Goal: Task Accomplishment & Management: Manage account settings

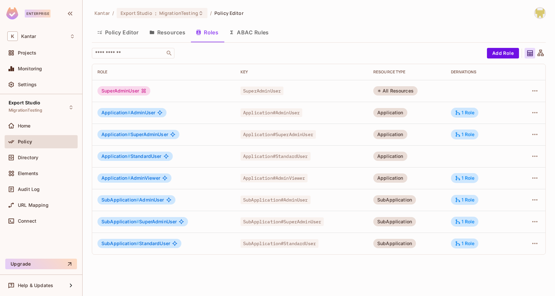
click at [221, 133] on div "Application # SuperAdminUser" at bounding box center [163, 134] width 132 height 9
click at [458, 133] on icon at bounding box center [458, 134] width 6 height 6
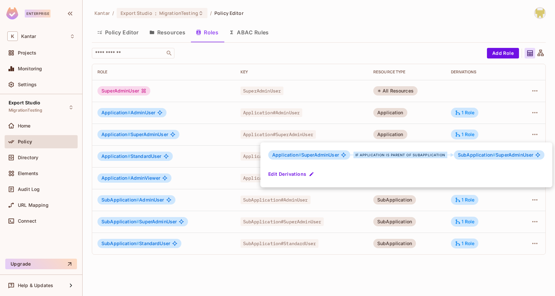
click at [441, 132] on div at bounding box center [277, 148] width 555 height 296
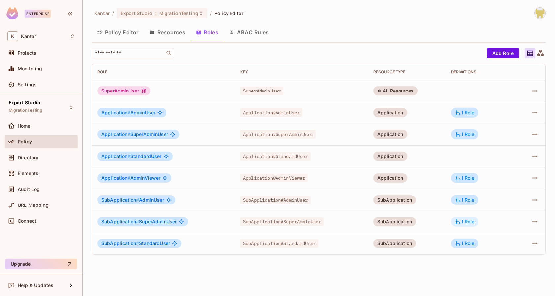
click at [477, 224] on div "1 Role" at bounding box center [465, 222] width 28 height 10
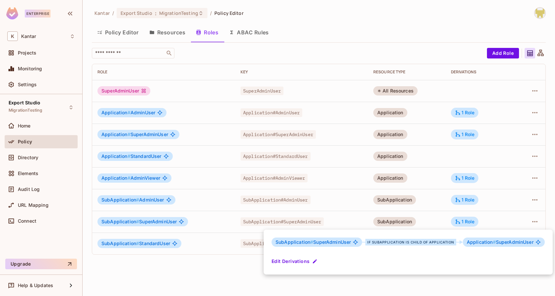
click at [489, 220] on div at bounding box center [277, 148] width 555 height 296
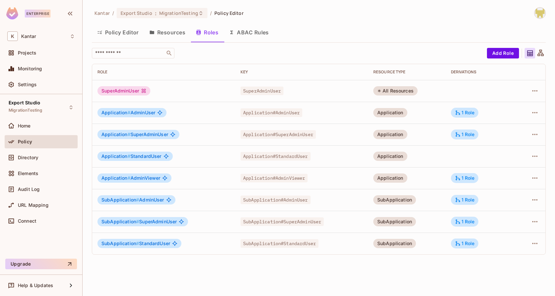
click at [224, 59] on div "​ Add Role Role Key RESOURCE TYPE Derivations SuperAdminUser SuperAdminUser All…" at bounding box center [319, 151] width 454 height 207
click at [212, 74] on div "Role" at bounding box center [163, 71] width 132 height 5
click at [217, 130] on div "Application # SuperAdminUser" at bounding box center [163, 134] width 132 height 9
click at [473, 114] on div "1 Role" at bounding box center [465, 113] width 20 height 6
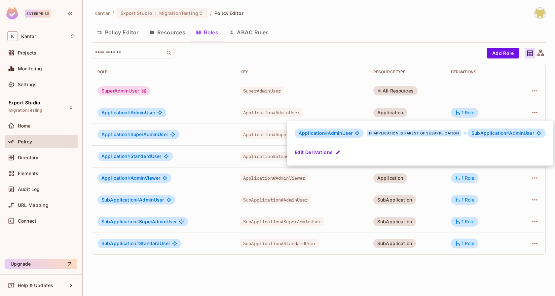
click at [487, 111] on div at bounding box center [277, 148] width 555 height 296
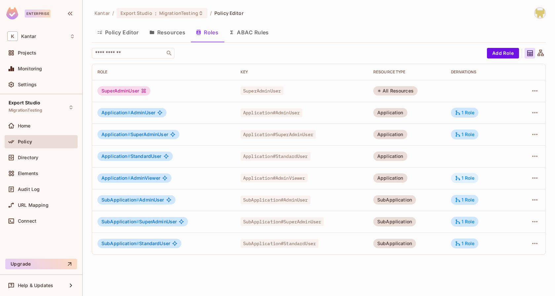
click at [462, 178] on div "1 Role" at bounding box center [465, 178] width 20 height 6
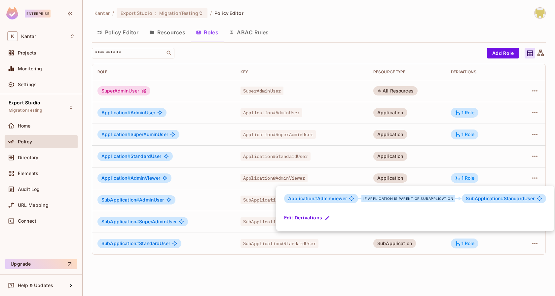
click at [481, 168] on div at bounding box center [277, 148] width 555 height 296
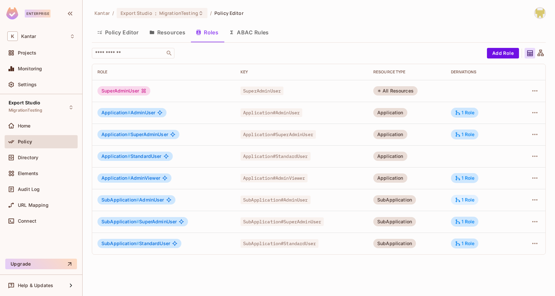
click at [469, 202] on div "1 Role" at bounding box center [465, 200] width 20 height 6
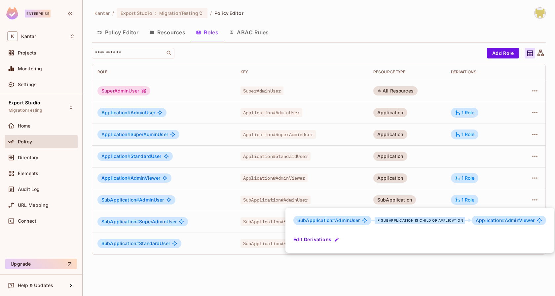
click at [494, 187] on div at bounding box center [277, 148] width 555 height 296
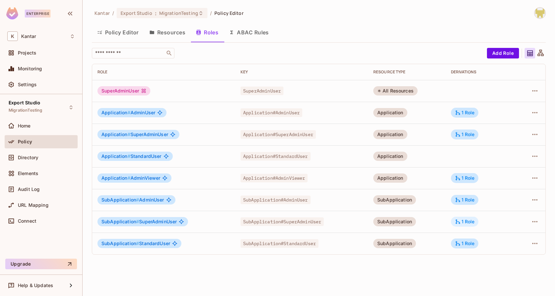
click at [470, 221] on div "1 Role" at bounding box center [465, 222] width 20 height 6
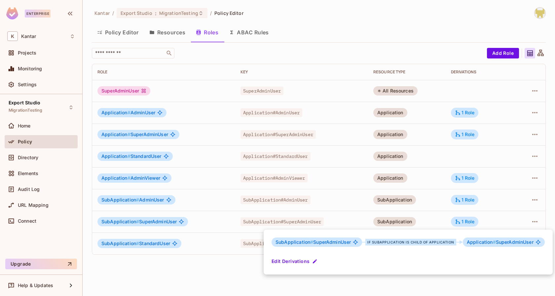
click at [491, 216] on div at bounding box center [277, 148] width 555 height 296
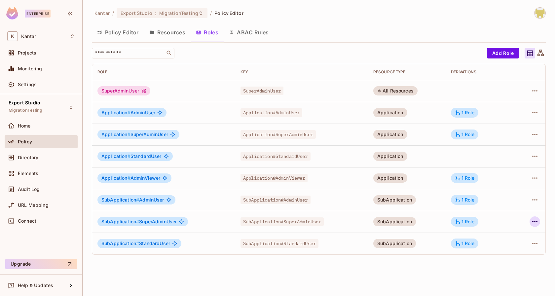
click at [534, 223] on icon "button" at bounding box center [535, 222] width 8 height 8
click at [424, 263] on div at bounding box center [277, 148] width 555 height 296
click at [424, 263] on div "Kantar / Export Studio : MigrationTesting / Policy Editor Policy Editor Resourc…" at bounding box center [319, 148] width 472 height 296
click at [511, 224] on td "1 Role" at bounding box center [481, 222] width 70 height 22
click at [475, 223] on div "1 Role" at bounding box center [465, 222] width 20 height 6
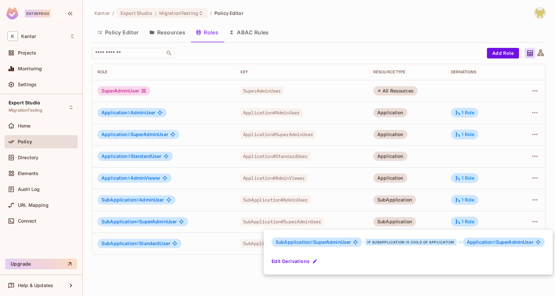
click at [498, 220] on div at bounding box center [277, 148] width 555 height 296
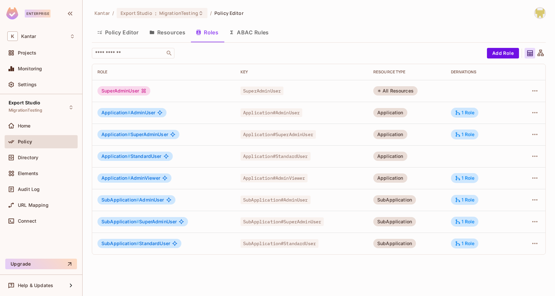
click at [498, 220] on td "1 Role" at bounding box center [481, 222] width 70 height 22
click at [466, 220] on div "1 Role" at bounding box center [465, 222] width 20 height 6
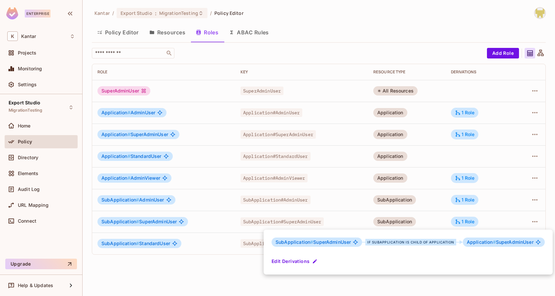
click at [486, 220] on div at bounding box center [277, 148] width 555 height 296
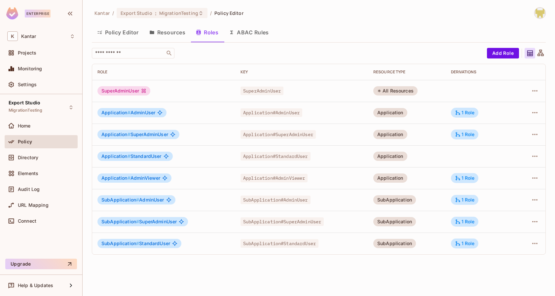
click at [355, 223] on div "SubApplication#SuperAdminUser" at bounding box center [301, 221] width 122 height 7
click at [466, 224] on div "1 Role" at bounding box center [465, 222] width 20 height 6
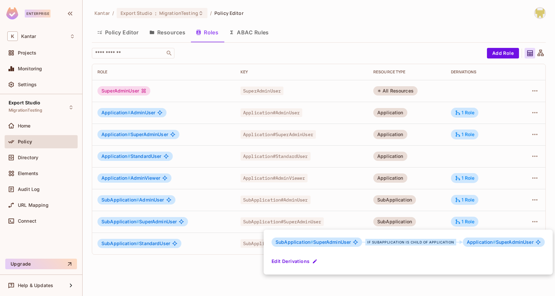
click at [486, 217] on div at bounding box center [277, 148] width 555 height 296
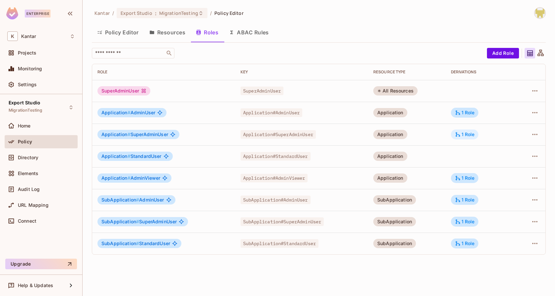
click at [467, 130] on div "1 Role" at bounding box center [465, 134] width 28 height 10
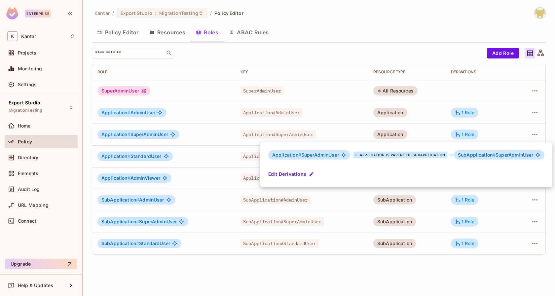
click at [492, 129] on div at bounding box center [277, 148] width 555 height 296
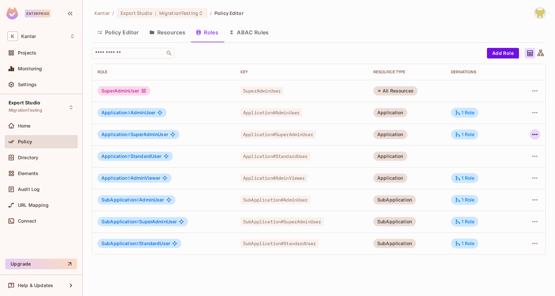
click at [533, 134] on icon "button" at bounding box center [534, 134] width 5 height 1
click at [494, 183] on span "Delete Role" at bounding box center [508, 178] width 29 height 11
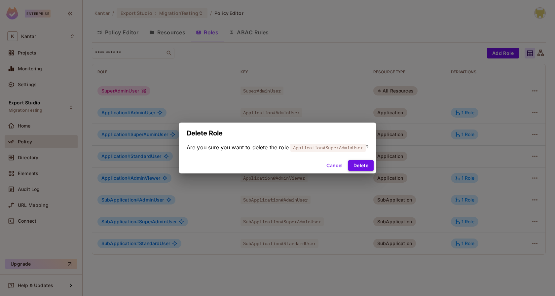
click at [357, 171] on button "Delete" at bounding box center [360, 165] width 25 height 11
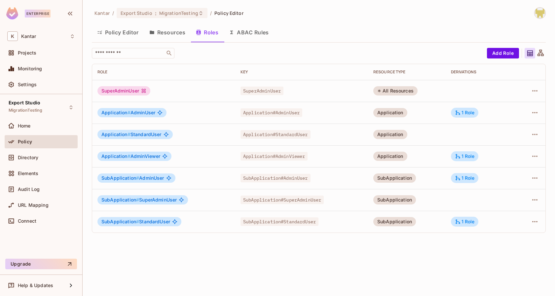
click at [436, 240] on div "Kantar / Export Studio : MigrationTesting / Policy Editor Policy Editor Resourc…" at bounding box center [319, 148] width 472 height 296
click at [533, 198] on icon "button" at bounding box center [535, 200] width 8 height 8
click at [494, 245] on span "Delete Role" at bounding box center [508, 244] width 29 height 11
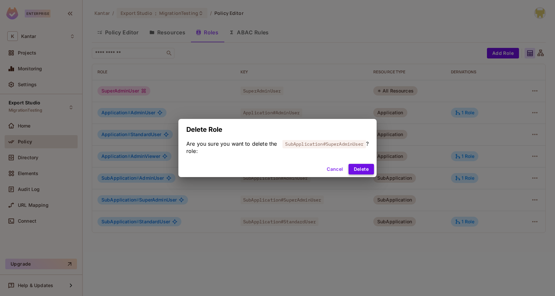
click at [365, 165] on button "Delete" at bounding box center [361, 169] width 25 height 11
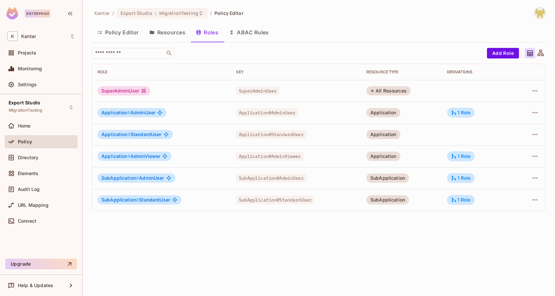
click at [230, 220] on div "Kantar / Export Studio : MigrationTesting / Policy Editor Policy Editor Resourc…" at bounding box center [319, 148] width 472 height 296
click at [303, 29] on div "Policy Editor Resources Roles ABAC Rules" at bounding box center [319, 32] width 454 height 17
click at [239, 223] on div "Kantar / Export Studio : MigrationTesting / Policy Editor Policy Editor Resourc…" at bounding box center [319, 148] width 472 height 296
click at [32, 163] on div "Directory" at bounding box center [41, 157] width 73 height 13
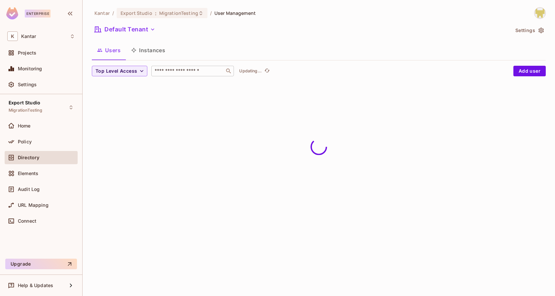
click at [186, 69] on input "text" at bounding box center [187, 71] width 69 height 7
click at [227, 39] on div "Kantar / Export Studio : MigrationTesting / User Management Default Tenant Sett…" at bounding box center [319, 47] width 454 height 80
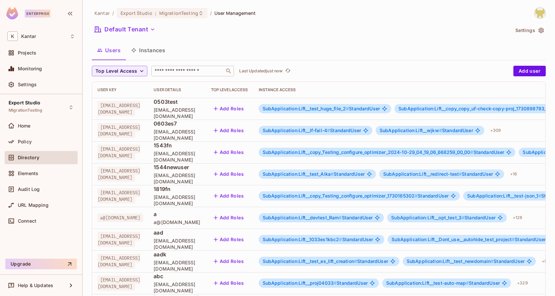
click at [178, 67] on div "​" at bounding box center [192, 71] width 83 height 11
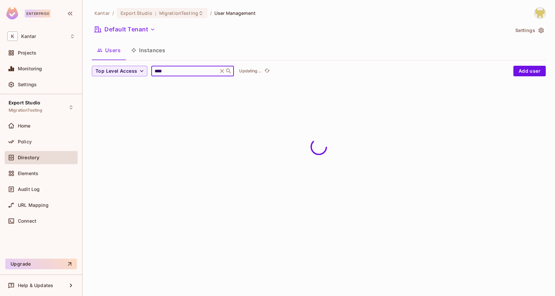
click at [239, 44] on div "Users Instances" at bounding box center [319, 50] width 454 height 17
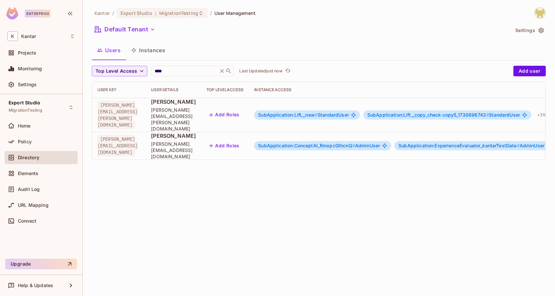
click at [355, 143] on span "SubApplication:ConceptAI_RmxpcGthcnQ #" at bounding box center [306, 146] width 97 height 6
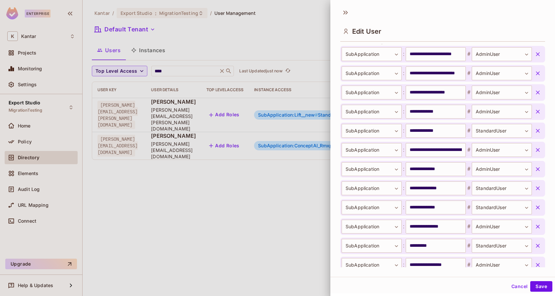
scroll to position [323, 0]
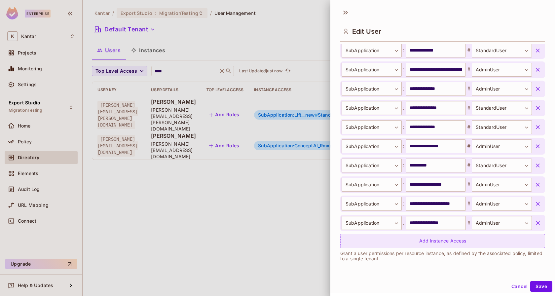
click at [429, 237] on div "Add Instance Access" at bounding box center [442, 241] width 205 height 14
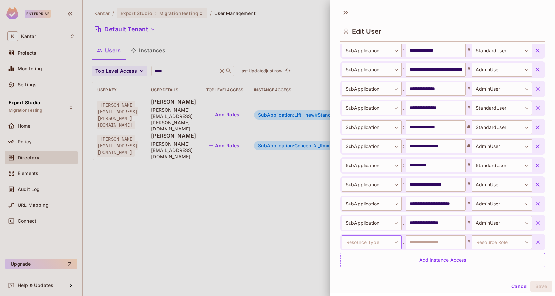
click at [374, 241] on body "**********" at bounding box center [277, 148] width 555 height 296
click at [373, 269] on li "Application" at bounding box center [370, 270] width 61 height 12
click at [490, 240] on body "**********" at bounding box center [277, 148] width 555 height 296
click at [382, 240] on div at bounding box center [277, 148] width 555 height 296
click at [382, 240] on body "**********" at bounding box center [277, 148] width 555 height 296
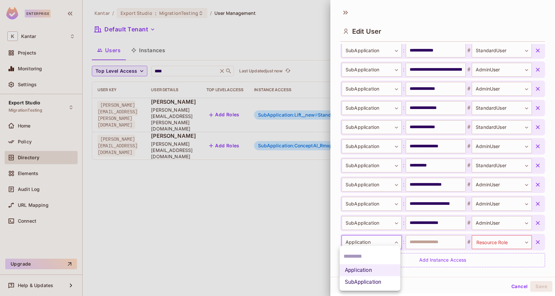
click at [375, 281] on li "SubApplication" at bounding box center [370, 282] width 61 height 12
click at [482, 242] on body "**********" at bounding box center [277, 148] width 555 height 296
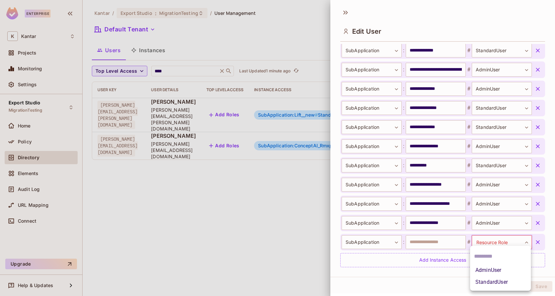
click at [347, 15] on div at bounding box center [277, 148] width 555 height 296
click at [348, 14] on icon at bounding box center [345, 12] width 11 height 11
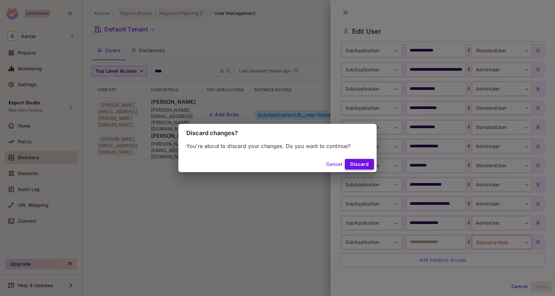
click at [361, 164] on button "Discard" at bounding box center [359, 164] width 29 height 11
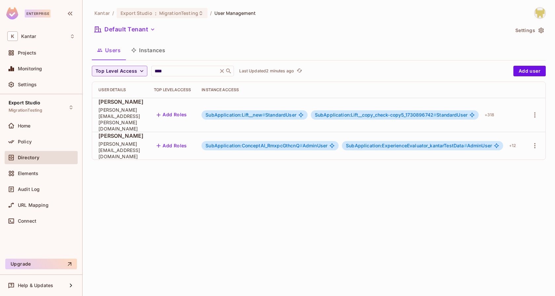
scroll to position [0, 0]
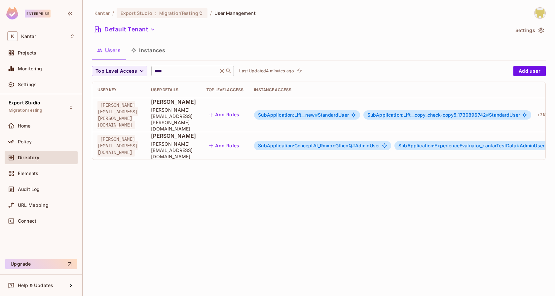
click at [175, 73] on input "****" at bounding box center [184, 71] width 63 height 7
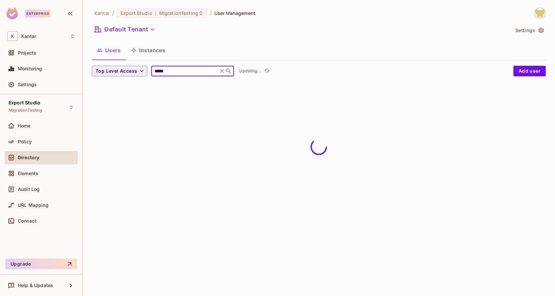
type input "*****"
click at [228, 32] on div "Default Tenant" at bounding box center [301, 30] width 418 height 13
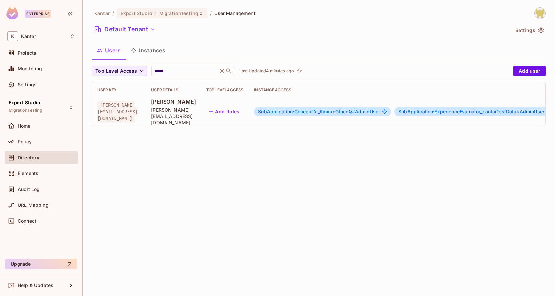
click at [345, 109] on span "SubApplication:ConceptAI_RmxpcGthcnQ #" at bounding box center [306, 112] width 97 height 6
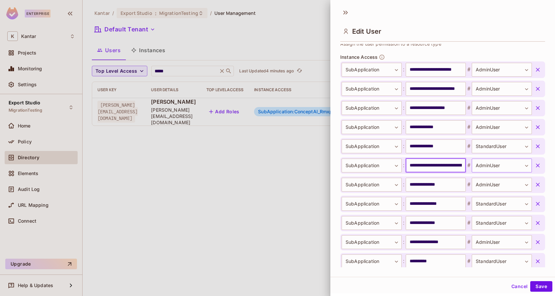
scroll to position [0, 29]
drag, startPoint x: 434, startPoint y: 166, endPoint x: 450, endPoint y: 170, distance: 16.3
click at [450, 170] on input "**********" at bounding box center [436, 166] width 60 height 14
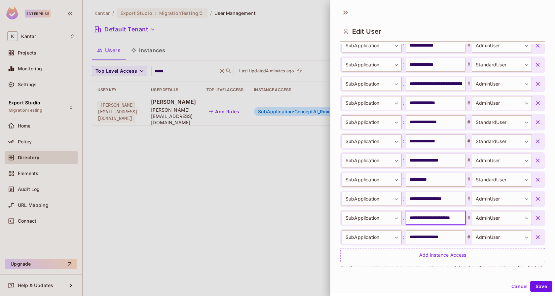
scroll to position [0, 7]
drag, startPoint x: 453, startPoint y: 219, endPoint x: 482, endPoint y: 218, distance: 29.8
click at [482, 218] on div "**********" at bounding box center [437, 218] width 190 height 14
click at [444, 217] on input "**********" at bounding box center [436, 218] width 60 height 14
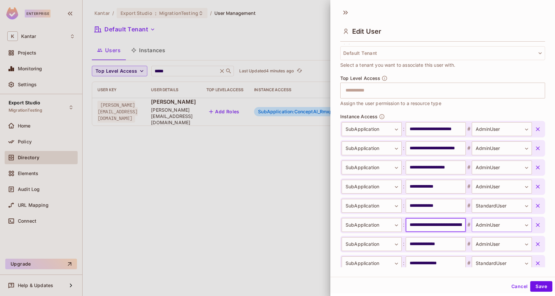
scroll to position [0, 29]
drag, startPoint x: 440, startPoint y: 223, endPoint x: 476, endPoint y: 224, distance: 36.0
click at [476, 224] on div "**********" at bounding box center [437, 225] width 190 height 14
click at [453, 225] on input "**********" at bounding box center [436, 225] width 60 height 14
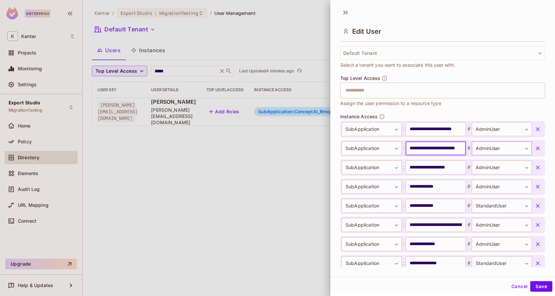
drag, startPoint x: 455, startPoint y: 147, endPoint x: 480, endPoint y: 147, distance: 25.4
click at [481, 147] on div "**********" at bounding box center [437, 148] width 190 height 14
click at [458, 148] on input "**********" at bounding box center [436, 148] width 60 height 14
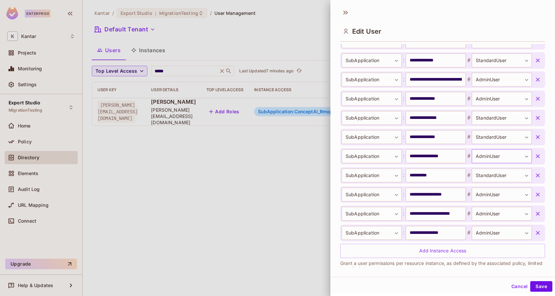
scroll to position [314, 0]
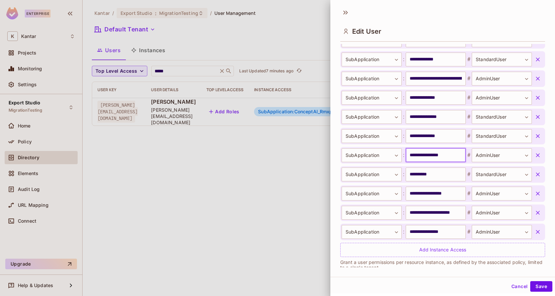
drag, startPoint x: 431, startPoint y: 152, endPoint x: 452, endPoint y: 152, distance: 21.1
click at [452, 152] on input "**********" at bounding box center [436, 155] width 60 height 14
type input "**********"
click at [487, 152] on body "**********" at bounding box center [277, 148] width 555 height 296
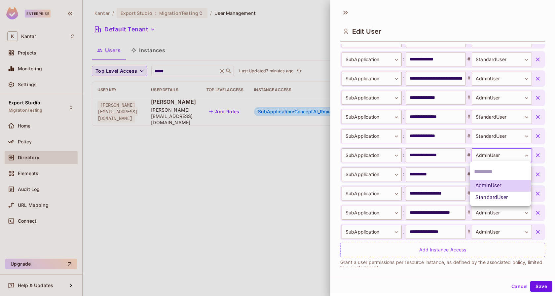
click at [499, 197] on li "StandardUser" at bounding box center [500, 198] width 61 height 12
type input "**********"
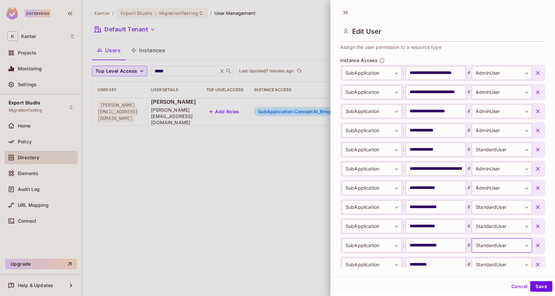
scroll to position [223, 0]
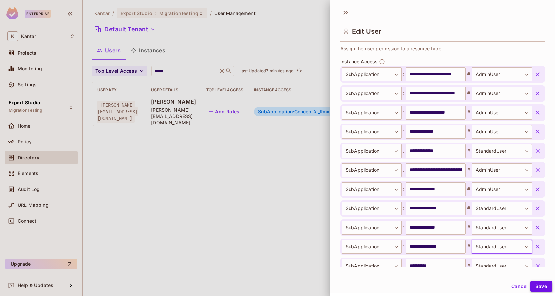
click at [539, 288] on button "Save" at bounding box center [541, 286] width 22 height 11
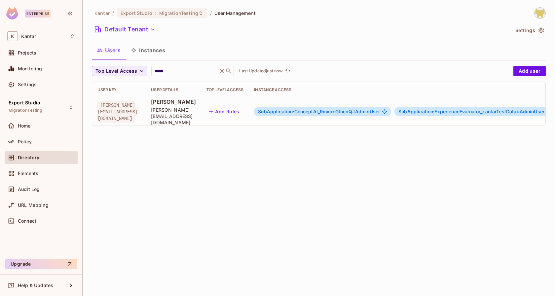
click at [312, 109] on span "SubApplication:ConceptAI_RmxpcGthcnQ #" at bounding box center [306, 112] width 97 height 6
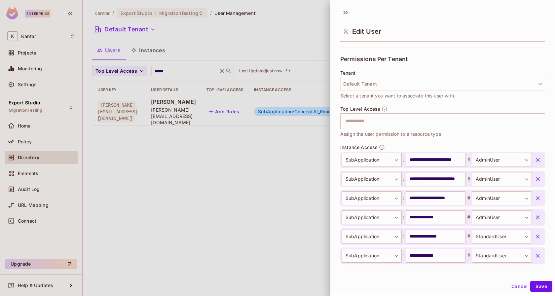
scroll to position [123, 0]
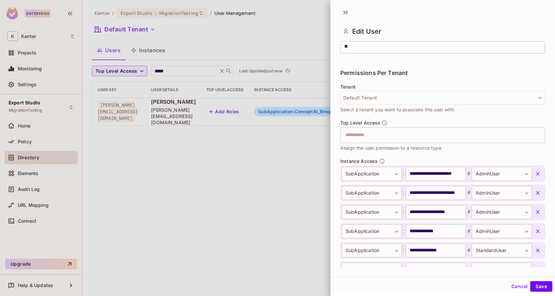
click at [377, 142] on div "Top Level Access ​ Assign the user permission to a resource type" at bounding box center [442, 136] width 205 height 32
click at [382, 137] on input "text" at bounding box center [437, 135] width 191 height 13
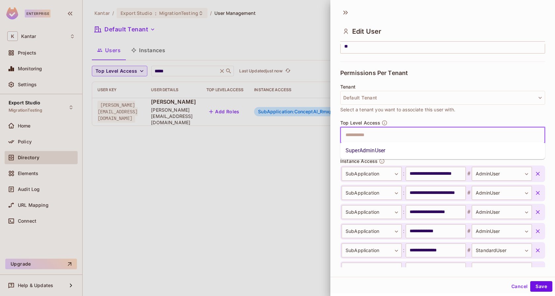
click at [386, 149] on li "SuperAdminUser" at bounding box center [442, 151] width 205 height 12
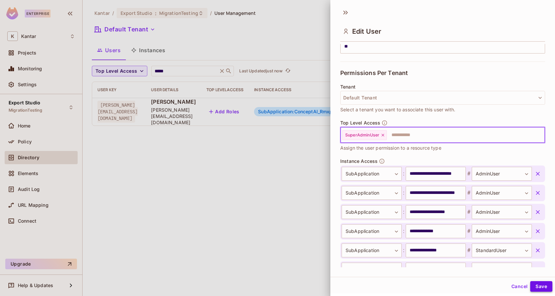
click at [546, 291] on button "Save" at bounding box center [541, 286] width 22 height 11
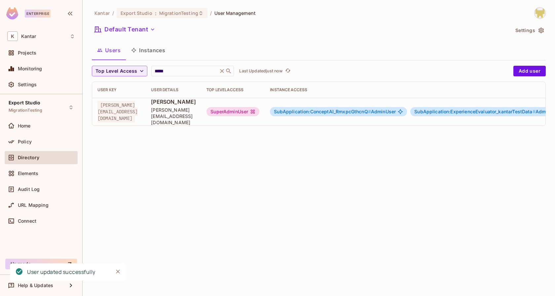
click at [259, 108] on div "SuperAdminUser" at bounding box center [232, 111] width 53 height 9
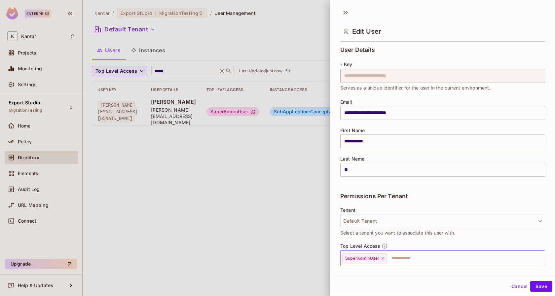
click at [384, 258] on icon at bounding box center [383, 258] width 5 height 5
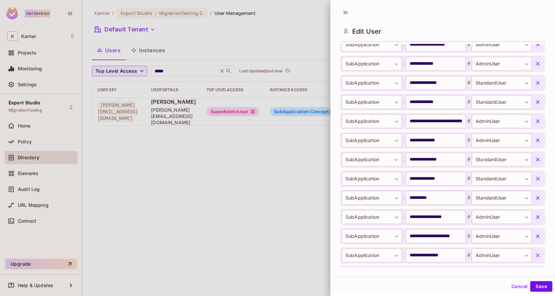
scroll to position [323, 0]
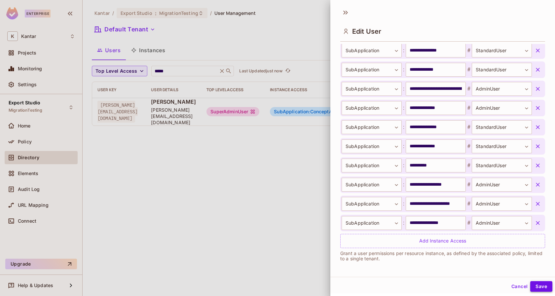
click at [541, 285] on button "Save" at bounding box center [541, 286] width 22 height 11
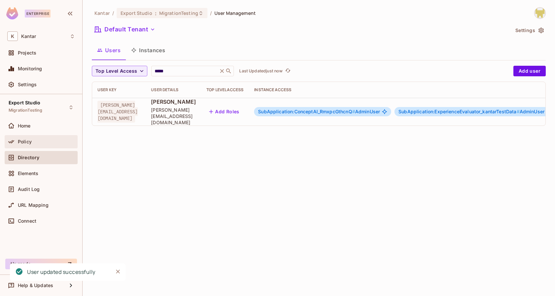
click at [28, 145] on div "Policy" at bounding box center [41, 141] width 73 height 13
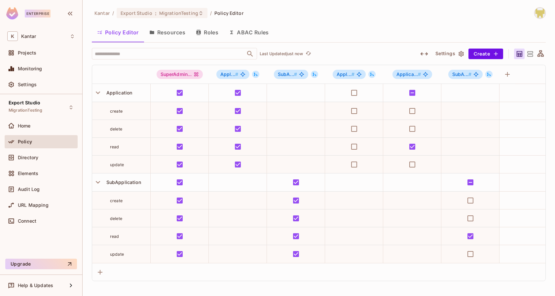
click at [204, 34] on button "Roles" at bounding box center [207, 32] width 33 height 17
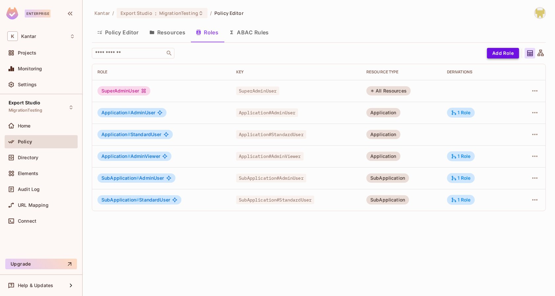
click at [502, 54] on button "Add Role" at bounding box center [503, 53] width 32 height 11
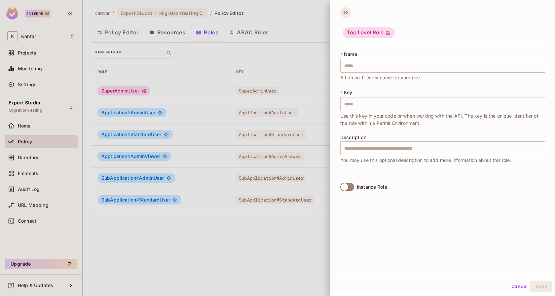
click at [344, 12] on icon at bounding box center [345, 12] width 11 height 11
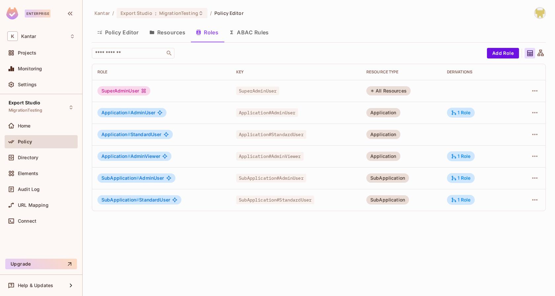
click at [171, 31] on button "Resources" at bounding box center [167, 32] width 47 height 17
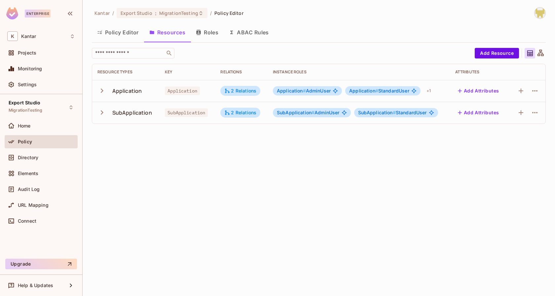
click at [120, 30] on button "Policy Editor" at bounding box center [118, 32] width 52 height 17
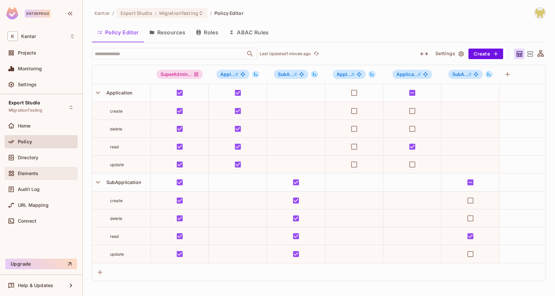
click at [33, 174] on span "Elements" at bounding box center [28, 173] width 20 height 5
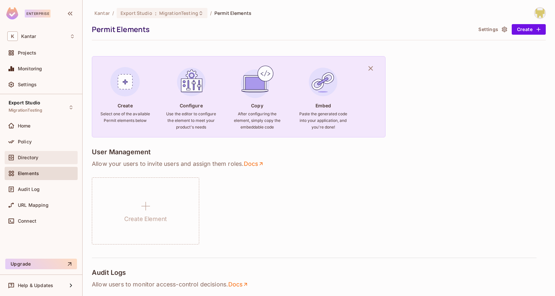
click at [46, 160] on div "Directory" at bounding box center [41, 158] width 68 height 8
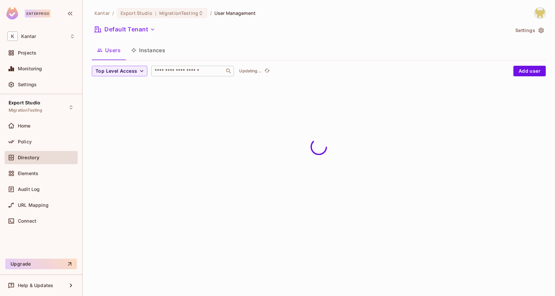
click at [197, 72] on input "text" at bounding box center [187, 71] width 69 height 7
type input "****"
click at [259, 41] on div "Kantar / Export Studio : MigrationTesting / User Management Default Tenant Sett…" at bounding box center [319, 47] width 454 height 80
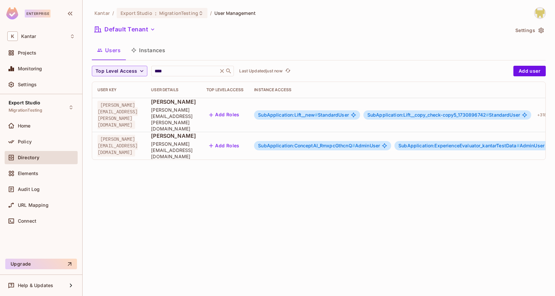
click at [355, 143] on span "SubApplication:ConceptAI_RmxpcGthcnQ #" at bounding box center [306, 146] width 97 height 6
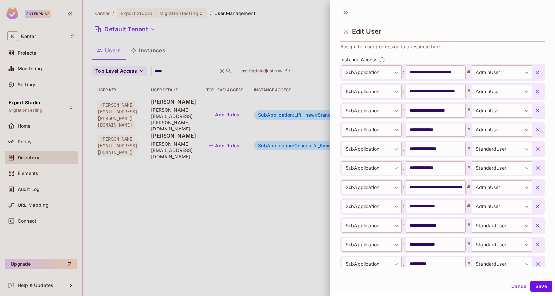
scroll to position [240, 0]
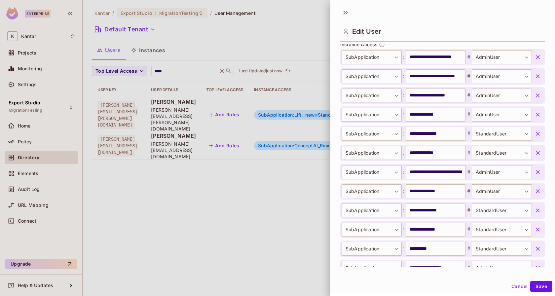
click at [540, 134] on icon "button" at bounding box center [538, 133] width 7 height 7
click at [535, 285] on button "Save" at bounding box center [541, 286] width 22 height 11
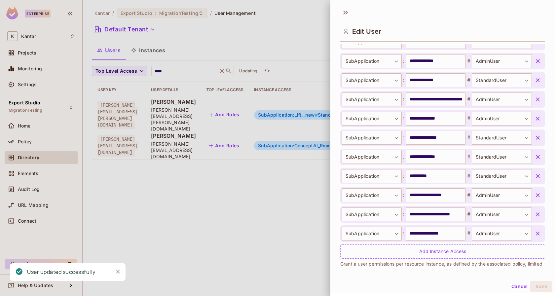
scroll to position [304, 0]
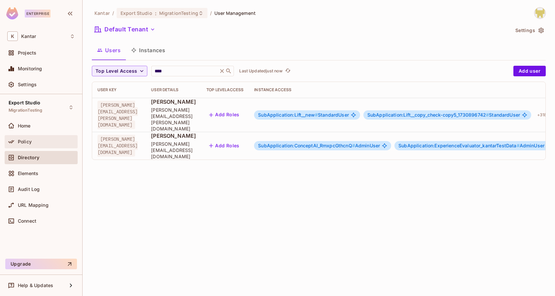
click at [45, 138] on div "Policy" at bounding box center [41, 142] width 68 height 8
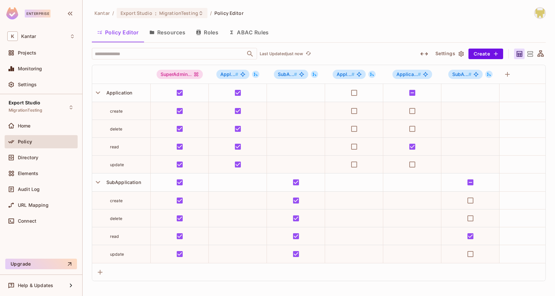
click at [211, 37] on button "Roles" at bounding box center [207, 32] width 33 height 17
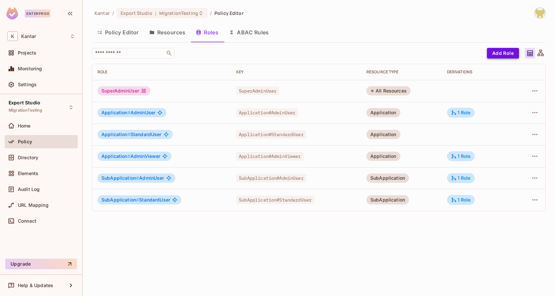
click at [497, 54] on button "Add Role" at bounding box center [503, 53] width 32 height 11
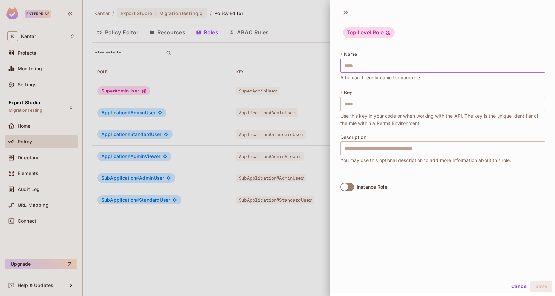
click at [408, 66] on input "text" at bounding box center [442, 66] width 205 height 14
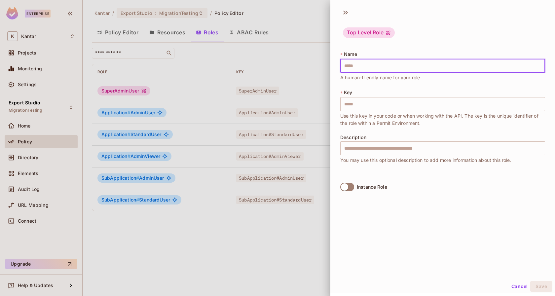
click at [426, 51] on div "* Name ​ A human-friendly name for your role" at bounding box center [442, 66] width 205 height 30
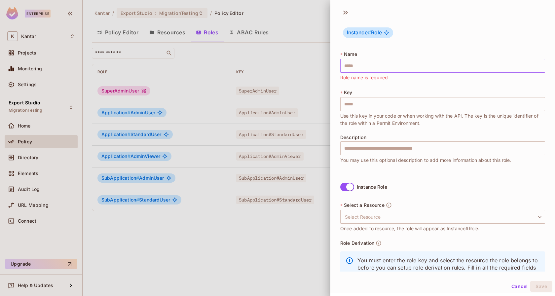
click at [378, 60] on input "text" at bounding box center [442, 66] width 205 height 14
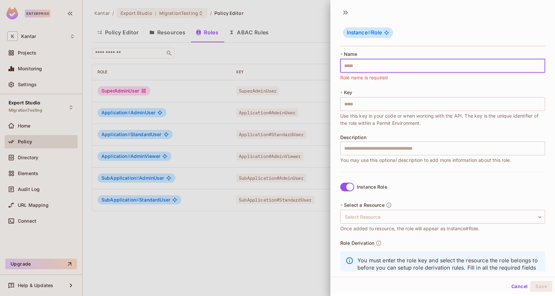
type input "**********"
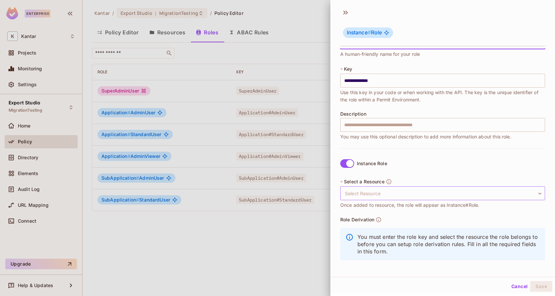
click at [391, 196] on body "**********" at bounding box center [277, 148] width 555 height 296
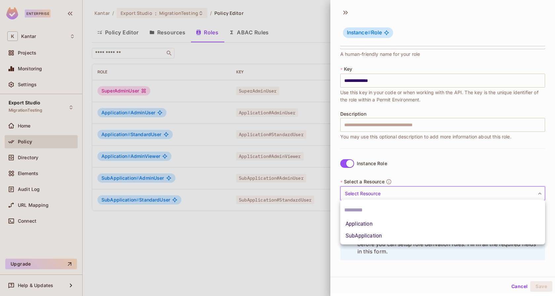
click at [391, 222] on li "Application" at bounding box center [442, 224] width 205 height 12
type input "**********"
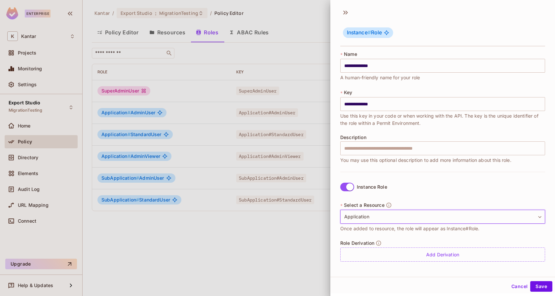
scroll to position [1, 0]
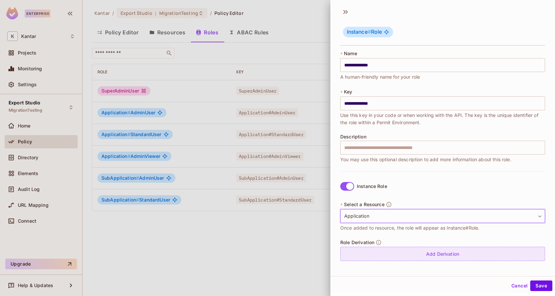
click at [412, 252] on div "Add Derivation" at bounding box center [442, 254] width 205 height 14
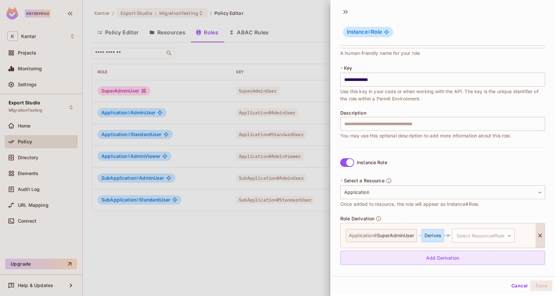
scroll to position [25, 0]
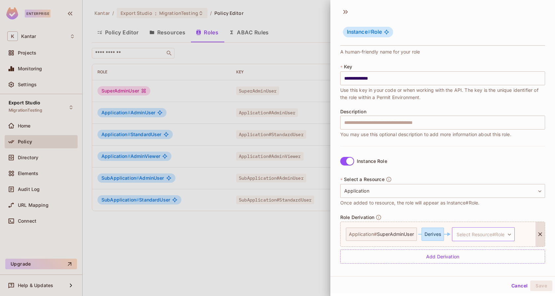
click at [474, 229] on body "**********" at bounding box center [277, 148] width 555 height 296
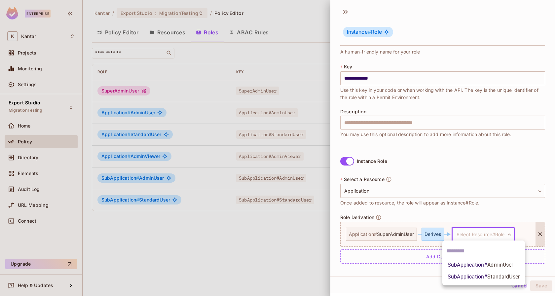
click at [487, 200] on div at bounding box center [277, 148] width 555 height 296
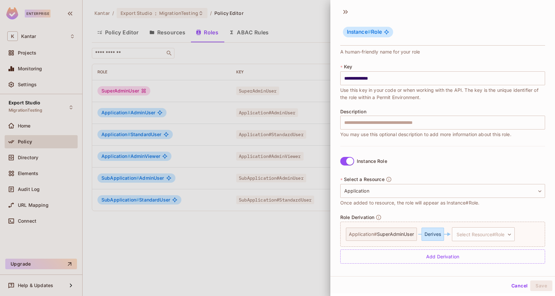
scroll to position [16, 0]
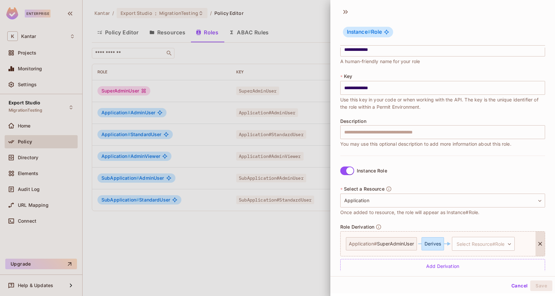
click at [537, 243] on icon at bounding box center [540, 243] width 7 height 7
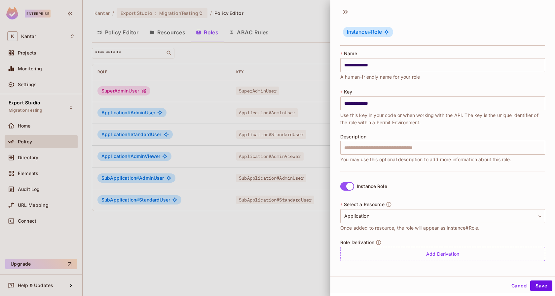
scroll to position [0, 0]
click at [543, 285] on button "Save" at bounding box center [541, 285] width 22 height 11
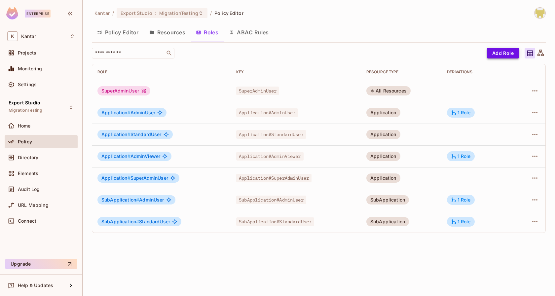
click at [498, 53] on button "Add Role" at bounding box center [503, 53] width 32 height 11
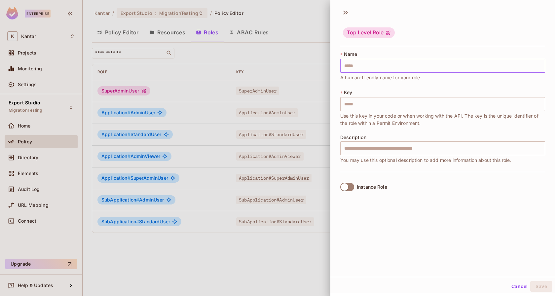
click at [448, 65] on input "text" at bounding box center [442, 66] width 205 height 14
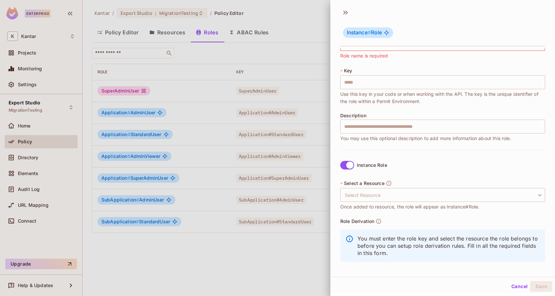
scroll to position [23, 0]
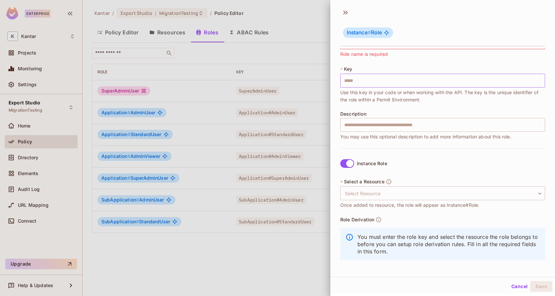
click at [390, 83] on input "text" at bounding box center [442, 81] width 205 height 14
type input "**********"
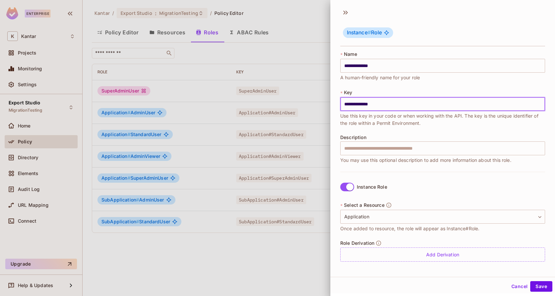
scroll to position [0, 0]
click at [376, 214] on body "**********" at bounding box center [277, 148] width 555 height 296
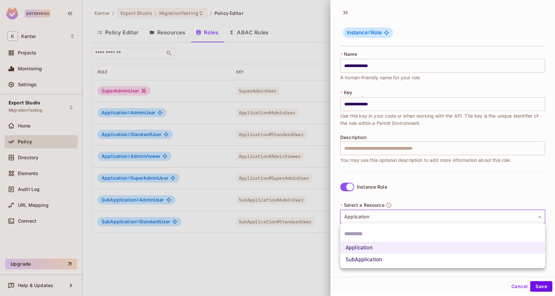
click at [376, 259] on li "SubApplication" at bounding box center [442, 260] width 205 height 12
type input "**********"
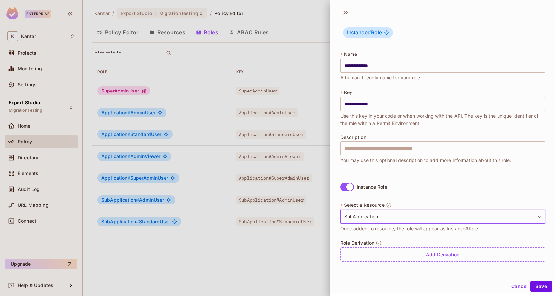
scroll to position [1, 0]
click at [428, 195] on div "**********" at bounding box center [442, 220] width 205 height 98
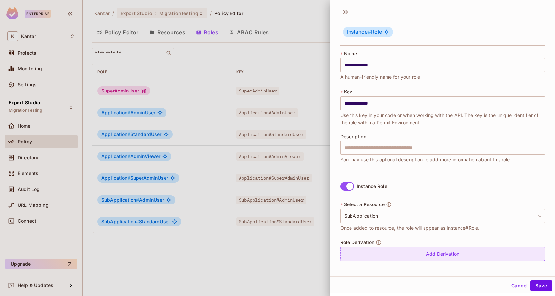
click at [441, 253] on div "Add Derivation" at bounding box center [442, 254] width 205 height 14
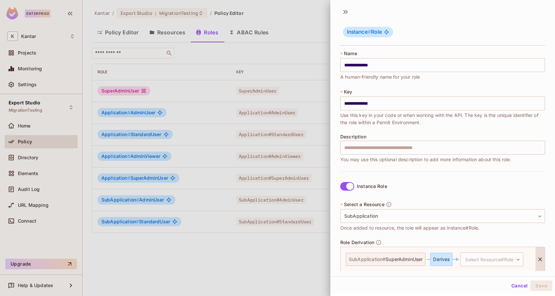
scroll to position [25, 0]
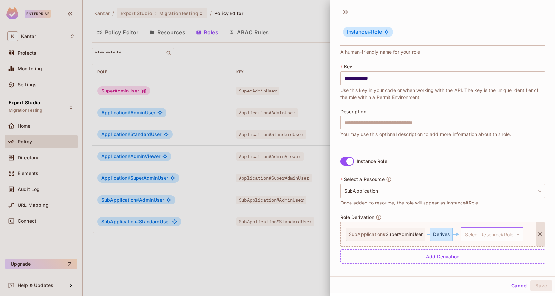
click at [480, 236] on body "**********" at bounding box center [277, 148] width 555 height 296
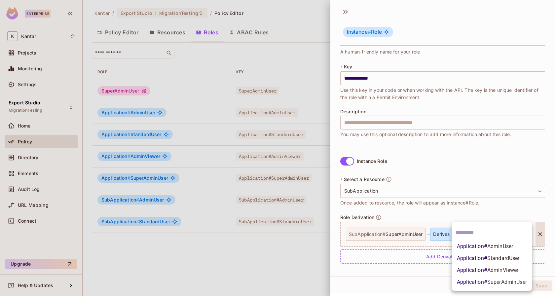
click at [478, 281] on span "Application # SuperAdminUser" at bounding box center [492, 282] width 70 height 8
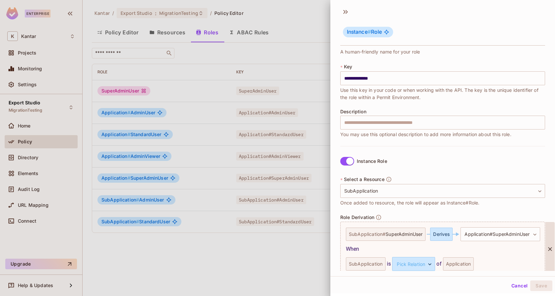
scroll to position [55, 0]
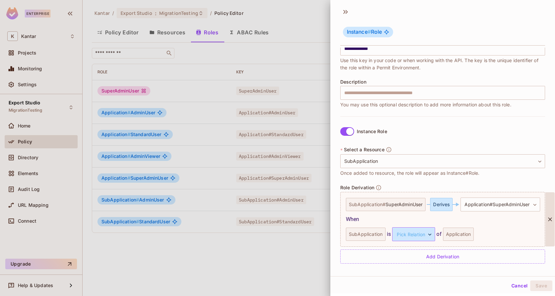
click at [424, 236] on body "**********" at bounding box center [277, 148] width 555 height 296
click at [412, 260] on li "child" at bounding box center [411, 265] width 61 height 12
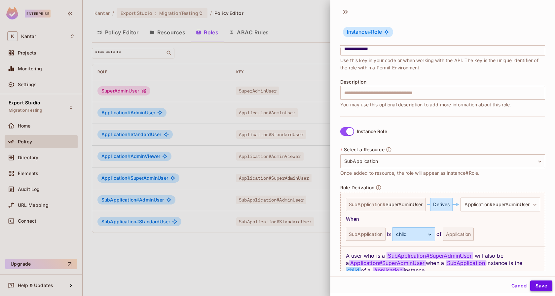
click at [545, 285] on button "Save" at bounding box center [541, 285] width 22 height 11
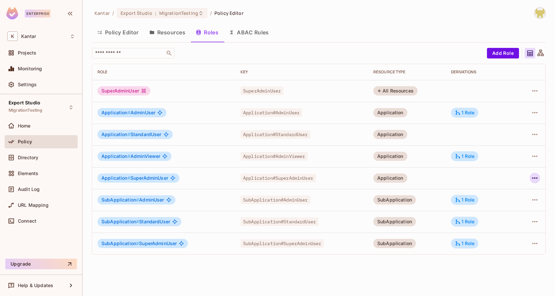
click at [532, 180] on icon "button" at bounding box center [535, 178] width 8 height 8
click at [504, 207] on div "Edit Attributes" at bounding box center [512, 207] width 33 height 7
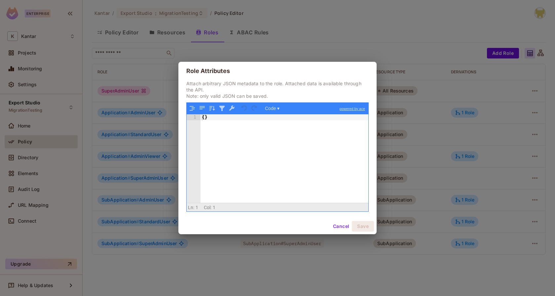
click at [341, 225] on button "Cancel" at bounding box center [340, 226] width 21 height 11
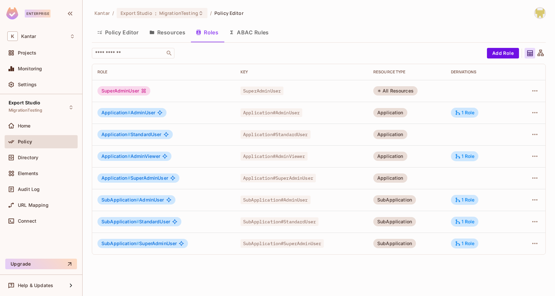
click at [321, 280] on div "Kantar / Export Studio : MigrationTesting / Policy Editor Policy Editor Resourc…" at bounding box center [319, 148] width 472 height 296
click at [201, 181] on div "Application # SuperAdminUser" at bounding box center [163, 177] width 132 height 9
click at [217, 239] on div "SubApplication # SuperAdminUser" at bounding box center [163, 243] width 132 height 9
click at [468, 247] on div "1 Role" at bounding box center [465, 244] width 28 height 10
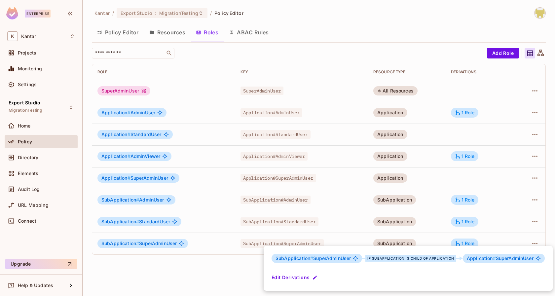
click at [490, 238] on div at bounding box center [277, 148] width 555 height 296
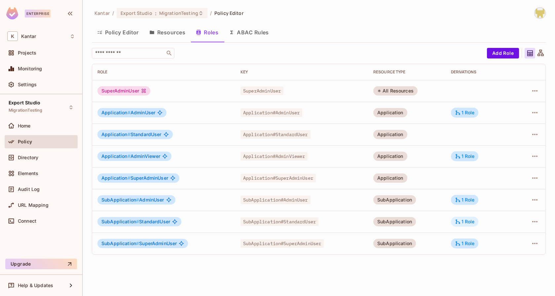
click at [472, 224] on div "1 Role" at bounding box center [465, 222] width 20 height 6
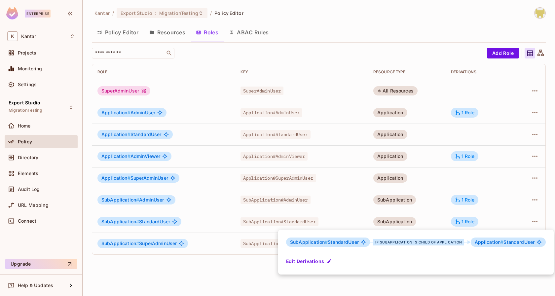
click at [489, 220] on div at bounding box center [277, 148] width 555 height 296
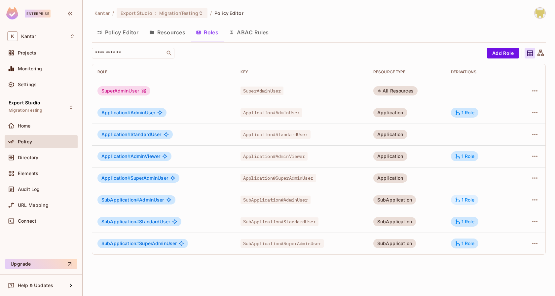
click at [473, 201] on div "1 Role" at bounding box center [465, 200] width 20 height 6
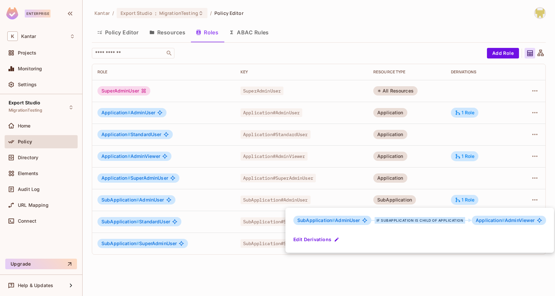
click at [491, 202] on div at bounding box center [277, 148] width 555 height 296
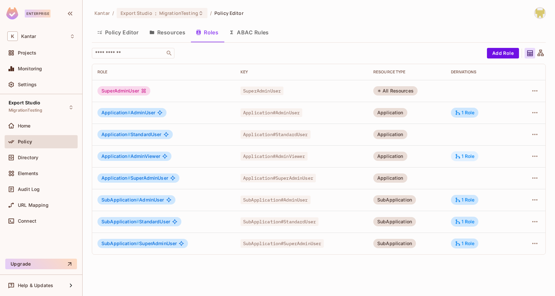
click at [471, 156] on div "1 Role" at bounding box center [465, 156] width 20 height 6
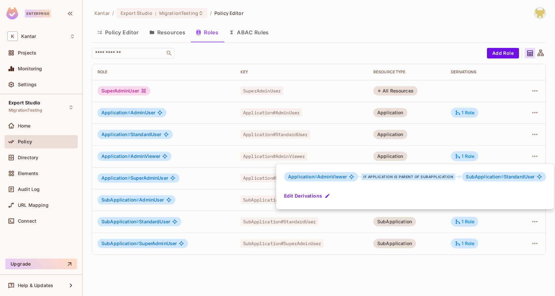
click at [491, 152] on div at bounding box center [277, 148] width 555 height 296
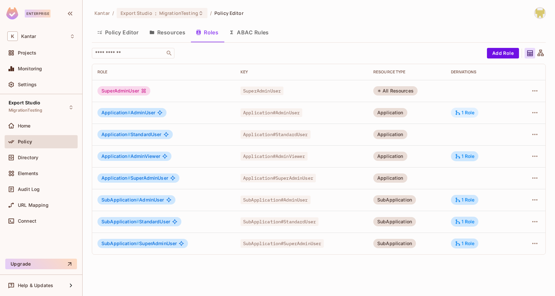
click at [468, 112] on div "1 Role" at bounding box center [465, 113] width 20 height 6
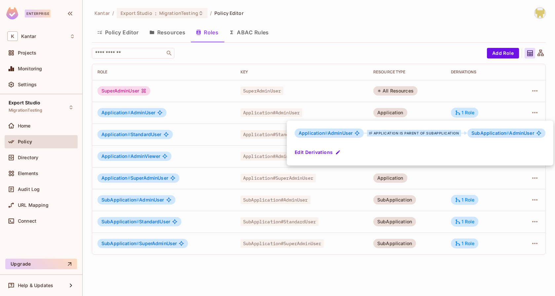
click at [488, 111] on div at bounding box center [277, 148] width 555 height 296
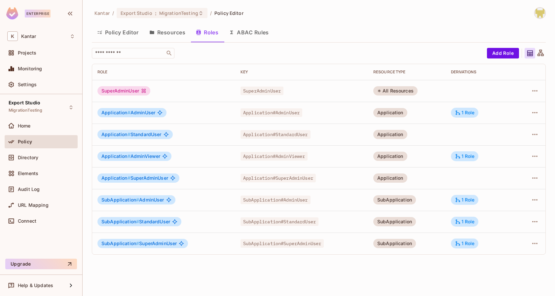
click at [136, 34] on button "Policy Editor" at bounding box center [118, 32] width 52 height 17
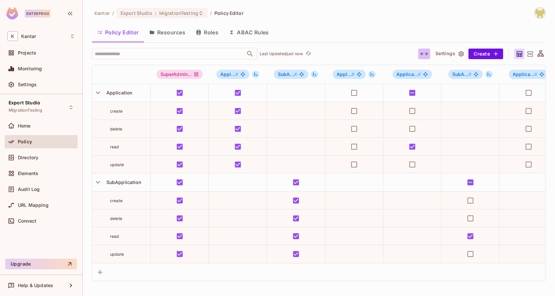
click at [420, 57] on button "button" at bounding box center [424, 54] width 12 height 11
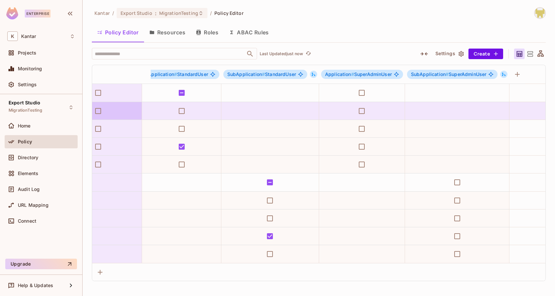
scroll to position [0, 364]
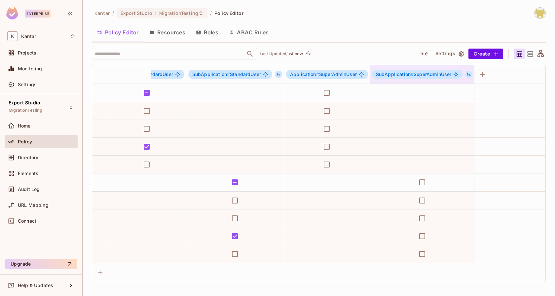
click at [467, 74] on icon at bounding box center [469, 75] width 4 height 4
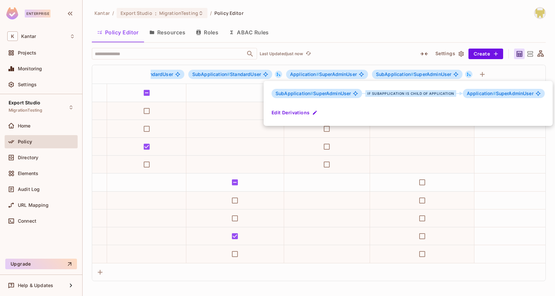
click at [395, 45] on div at bounding box center [277, 148] width 555 height 296
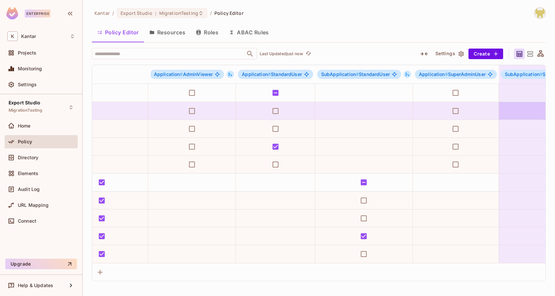
scroll to position [0, 234]
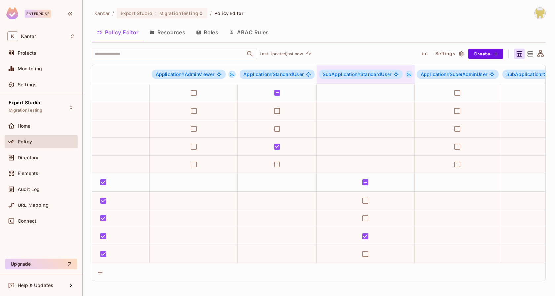
click at [407, 74] on icon at bounding box center [409, 75] width 4 height 4
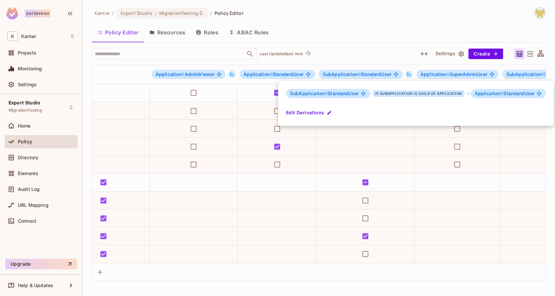
click at [379, 52] on div at bounding box center [277, 148] width 555 height 296
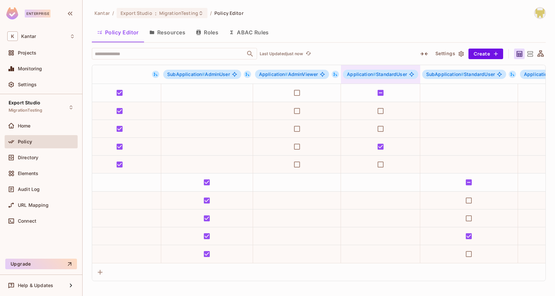
scroll to position [0, 128]
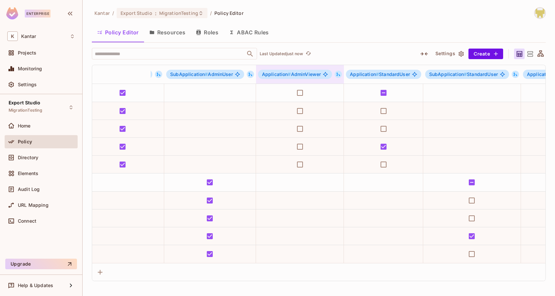
click at [336, 73] on icon at bounding box center [338, 74] width 5 height 5
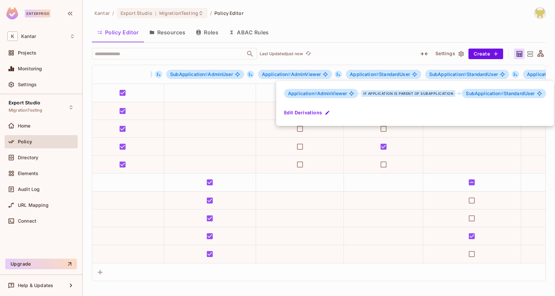
click at [354, 49] on div at bounding box center [277, 148] width 555 height 296
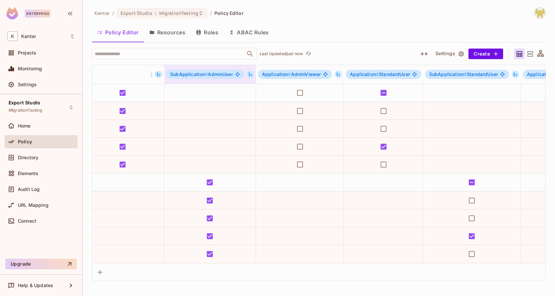
click at [253, 76] on div "SubApplication # AdminUser" at bounding box center [210, 74] width 92 height 9
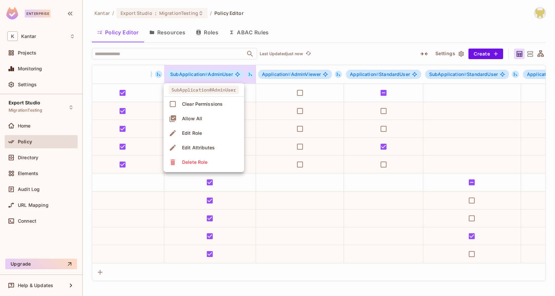
click at [249, 75] on div at bounding box center [277, 148] width 555 height 296
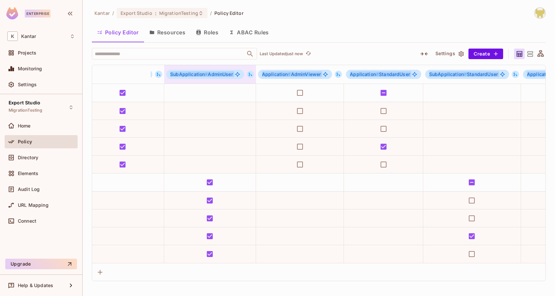
click at [250, 74] on icon at bounding box center [251, 75] width 4 height 4
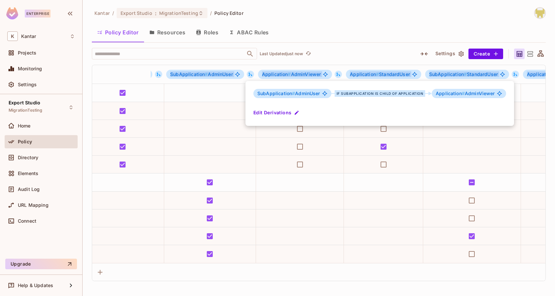
click at [227, 106] on div at bounding box center [277, 148] width 555 height 296
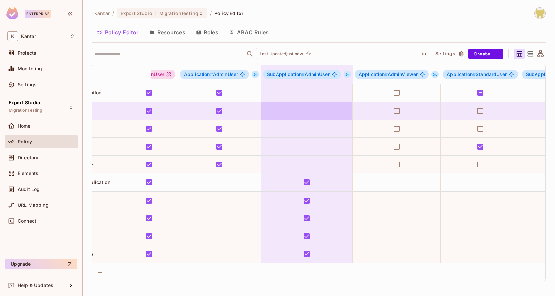
scroll to position [0, 0]
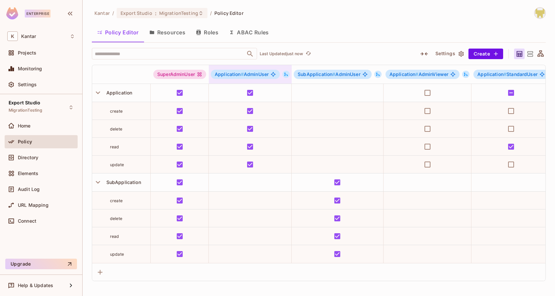
click at [286, 74] on icon at bounding box center [286, 74] width 5 height 5
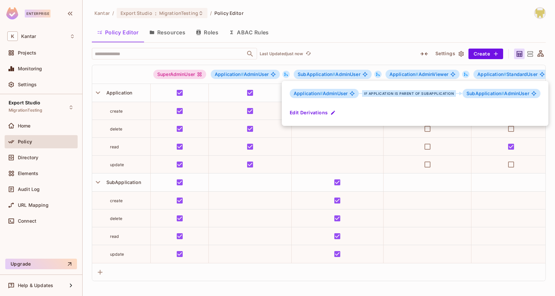
click at [368, 33] on div at bounding box center [277, 148] width 555 height 296
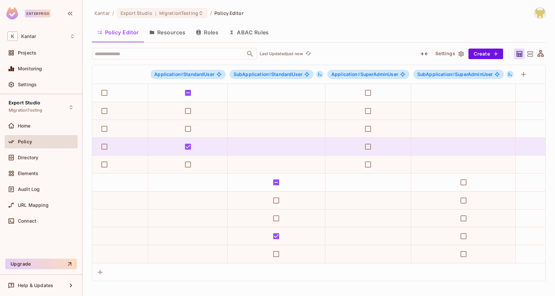
scroll to position [0, 364]
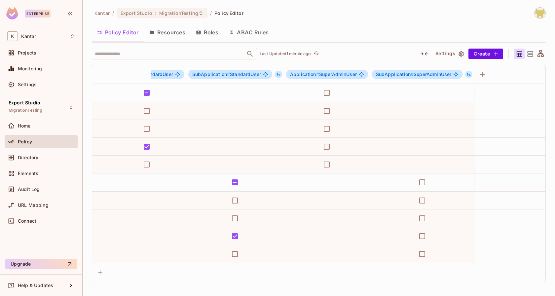
click at [351, 33] on div "Policy Editor Resources Roles ABAC Rules" at bounding box center [319, 32] width 454 height 17
click at [363, 51] on div "​ Last Updated 1 minute ago" at bounding box center [251, 54] width 318 height 12
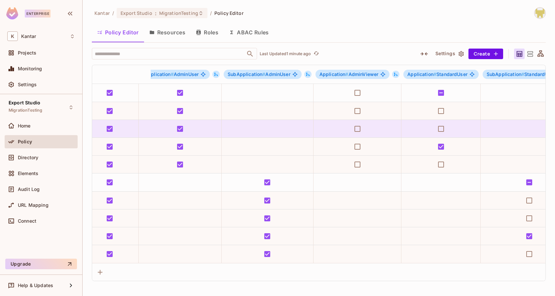
scroll to position [0, 0]
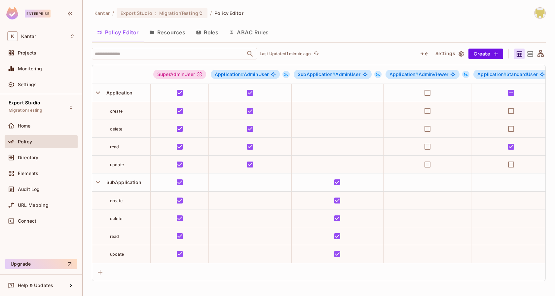
click at [42, 165] on div "Directory" at bounding box center [41, 159] width 73 height 16
click at [40, 164] on div "Directory" at bounding box center [41, 159] width 73 height 16
click at [40, 161] on div "Directory" at bounding box center [41, 158] width 68 height 8
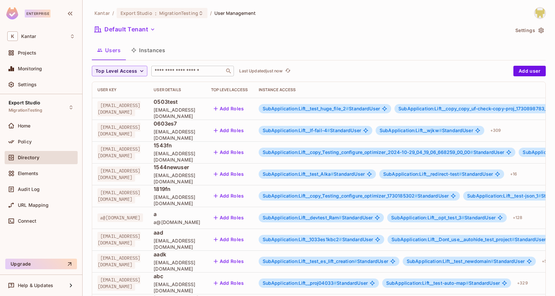
click at [205, 74] on div "​" at bounding box center [192, 71] width 83 height 11
type input "****"
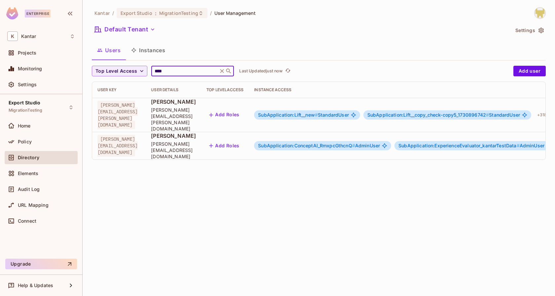
click at [272, 38] on div "Kantar / Export Studio : MigrationTesting / User Management Default Tenant Sett…" at bounding box center [319, 86] width 454 height 158
click at [327, 143] on span "SubApplication:ConceptAI_RmxpcGthcnQ #" at bounding box center [306, 146] width 97 height 6
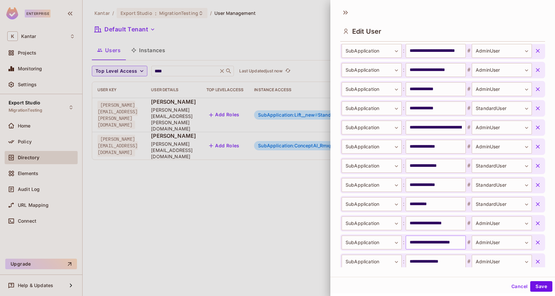
scroll to position [265, 0]
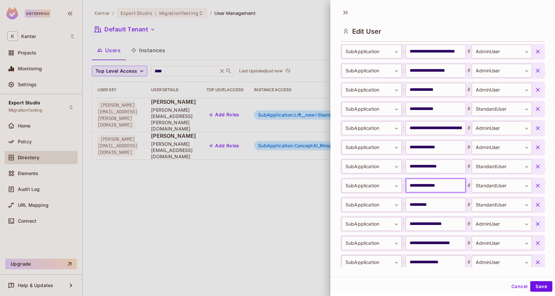
drag, startPoint x: 459, startPoint y: 185, endPoint x: 430, endPoint y: 185, distance: 28.4
click at [430, 185] on input "**********" at bounding box center [436, 186] width 60 height 14
type input "**********"
click at [541, 285] on button "Save" at bounding box center [541, 286] width 22 height 11
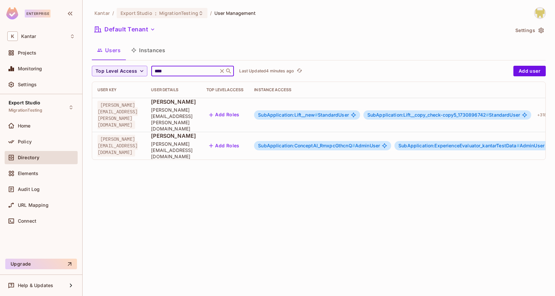
click at [195, 70] on input "****" at bounding box center [184, 71] width 63 height 7
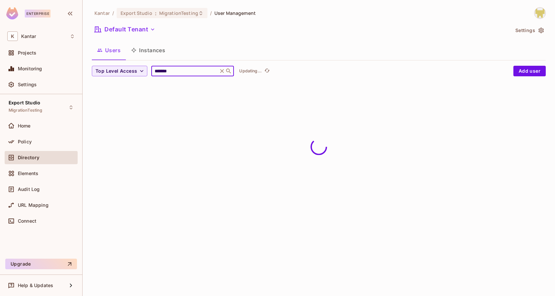
type input "*******"
click at [229, 56] on div "Users Instances" at bounding box center [319, 50] width 454 height 17
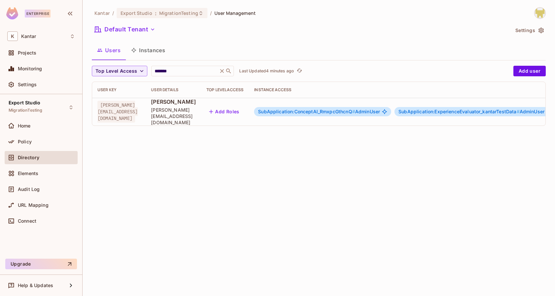
click at [329, 109] on span "SubApplication:ConceptAI_RmxpcGthcnQ #" at bounding box center [306, 112] width 97 height 6
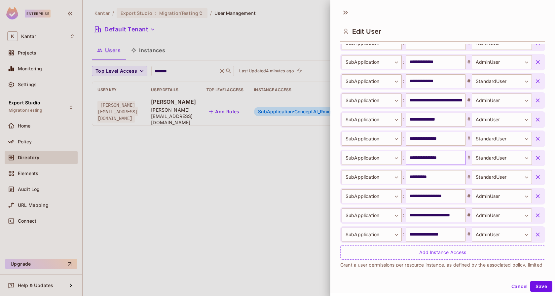
scroll to position [304, 0]
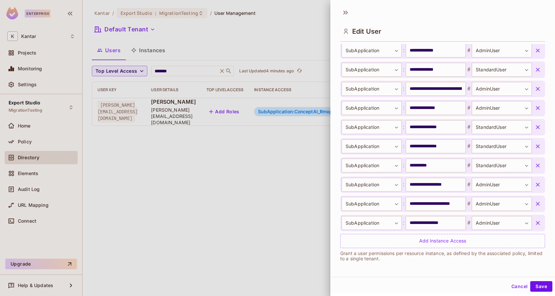
click at [344, 18] on div "Edit User" at bounding box center [442, 25] width 225 height 37
click at [347, 15] on icon at bounding box center [345, 12] width 11 height 11
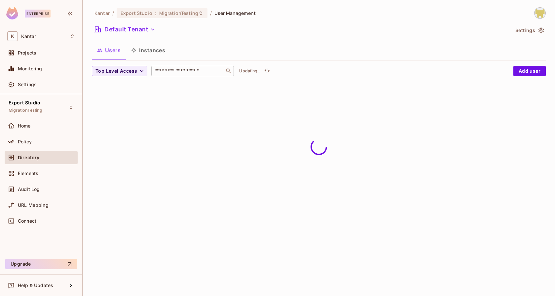
click at [181, 72] on input "text" at bounding box center [187, 71] width 69 height 7
type input "****"
click at [214, 65] on div "Kantar / Export Studio : MigrationTesting / User Management Default Tenant Sett…" at bounding box center [319, 47] width 454 height 80
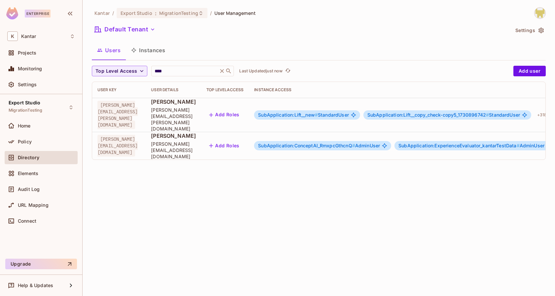
click at [323, 136] on td "SubApplication:ConceptAI_RmxpcGthcnQ # AdminUser SubApplication:ExperienceEvalu…" at bounding box center [413, 146] width 328 height 28
click at [326, 143] on span "SubApplication:ConceptAI_RmxpcGthcnQ #" at bounding box center [306, 146] width 97 height 6
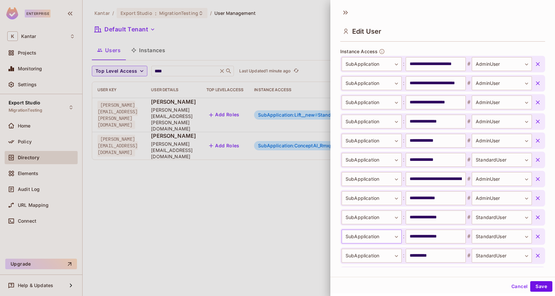
scroll to position [232, 0]
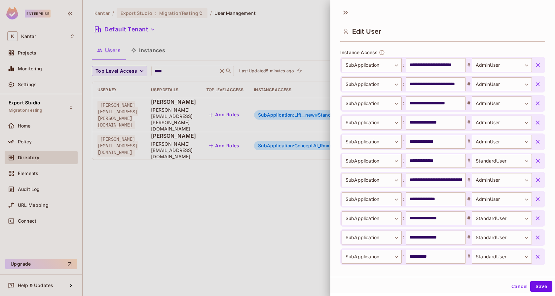
click at [335, 109] on div "**********" at bounding box center [442, 155] width 225 height 223
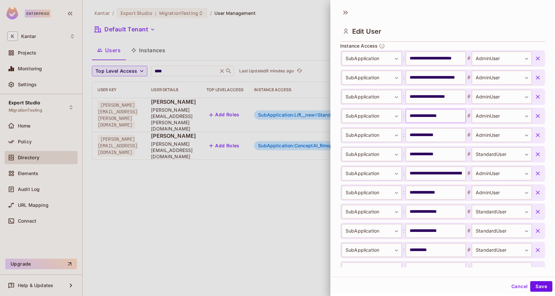
click at [438, 116] on input "**********" at bounding box center [436, 116] width 60 height 14
click at [482, 44] on div "**********" at bounding box center [442, 188] width 205 height 290
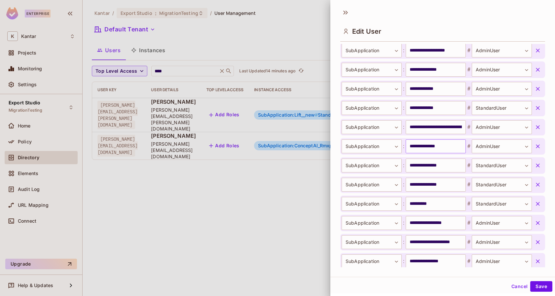
scroll to position [323, 0]
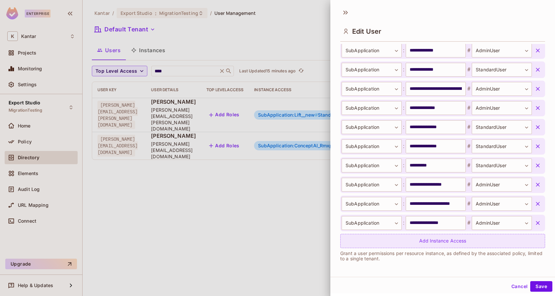
click at [401, 245] on div "Add Instance Access" at bounding box center [442, 241] width 205 height 14
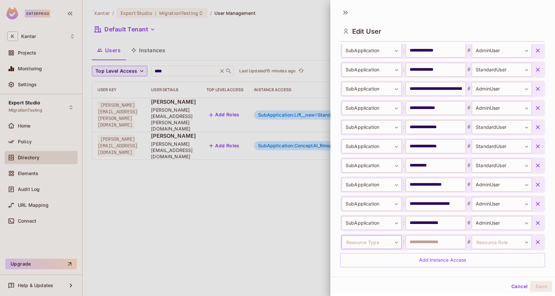
click at [384, 241] on body "**********" at bounding box center [277, 148] width 555 height 296
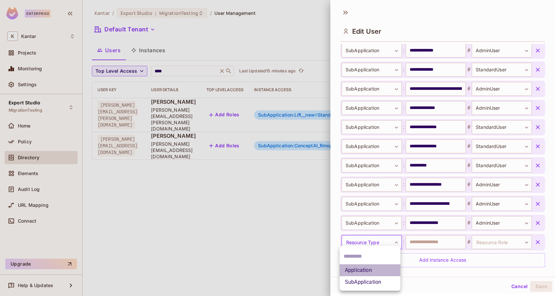
click at [373, 270] on li "Application" at bounding box center [370, 270] width 61 height 12
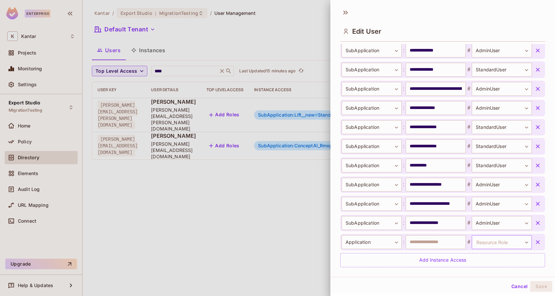
click at [499, 240] on body "**********" at bounding box center [277, 148] width 555 height 296
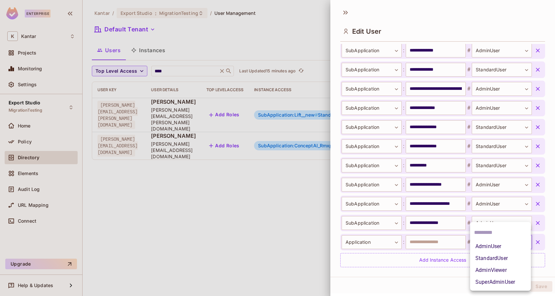
click at [448, 277] on div at bounding box center [277, 148] width 555 height 296
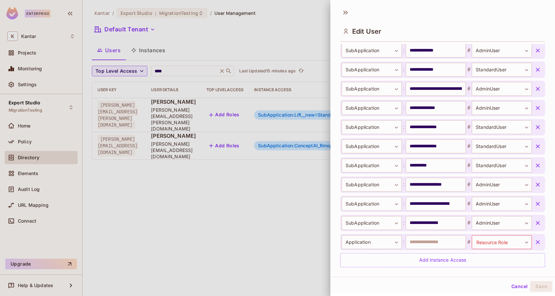
click at [549, 238] on div "**********" at bounding box center [442, 155] width 225 height 223
click at [549, 239] on div "**********" at bounding box center [442, 155] width 225 height 223
click at [494, 243] on body "**********" at bounding box center [277, 148] width 555 height 296
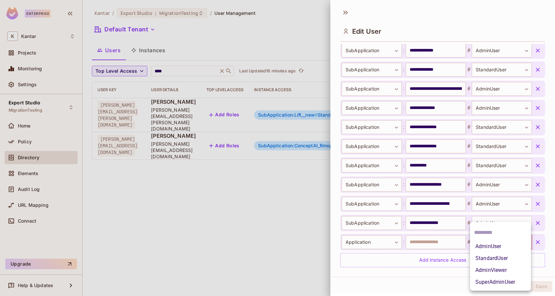
click at [547, 243] on div at bounding box center [277, 148] width 555 height 296
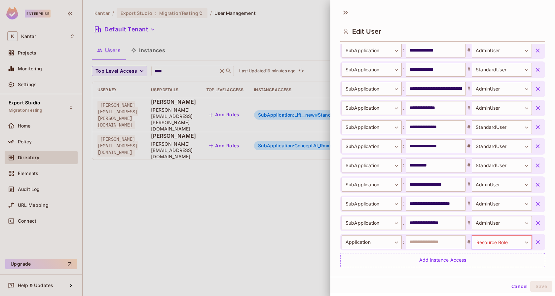
click at [537, 242] on icon "button" at bounding box center [538, 242] width 7 height 7
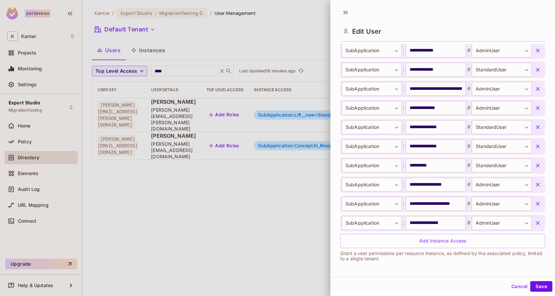
click at [337, 159] on div "**********" at bounding box center [442, 155] width 225 height 223
